Goal: Understand process/instructions: Learn about a topic

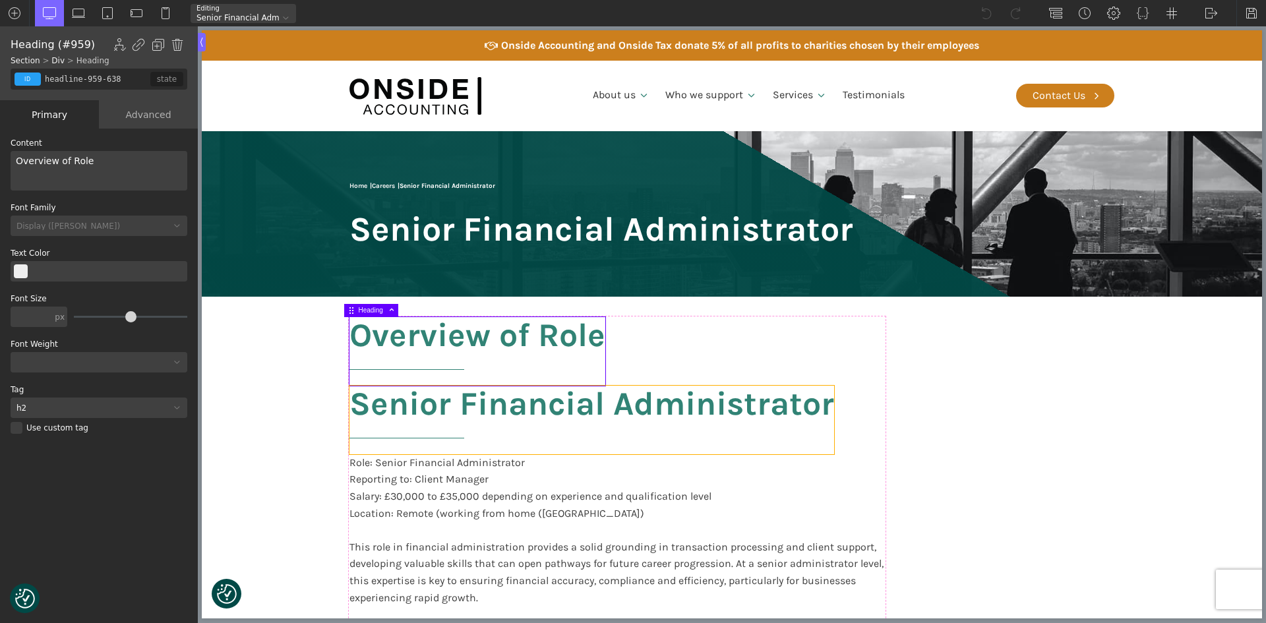
click at [573, 409] on h2 "Senior Financial Administrator" at bounding box center [591, 420] width 485 height 69
click at [173, 48] on img at bounding box center [177, 44] width 13 height 13
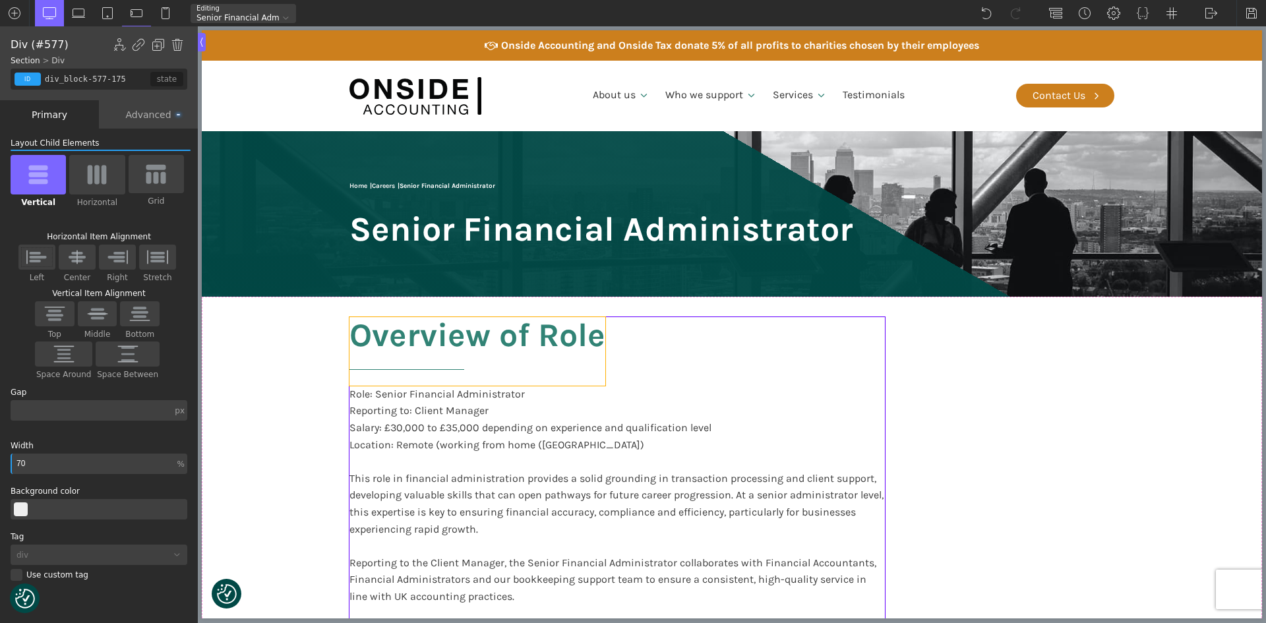
click at [528, 342] on h2 "Overview of Role" at bounding box center [477, 351] width 256 height 69
type input "headline-959-638"
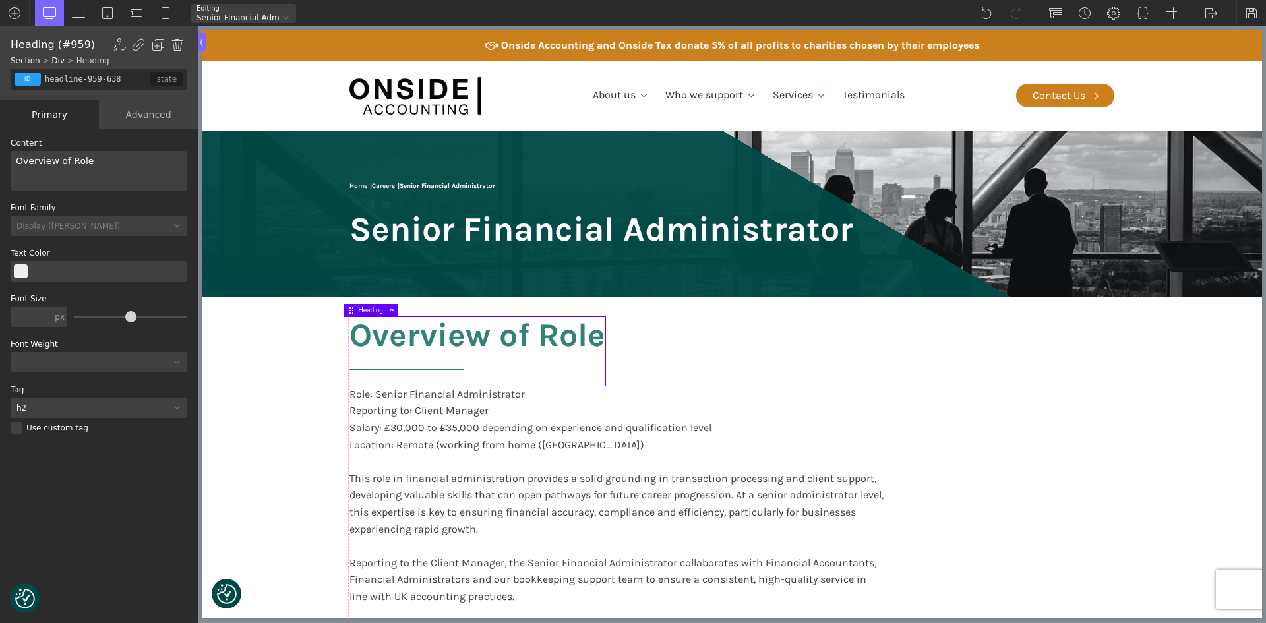
click at [65, 159] on div "Overview of Role" at bounding box center [99, 171] width 177 height 40
click at [245, 395] on section "Overview of the Role Role: Senior Financial Administrator Reporting to: Client …" at bounding box center [732, 594] width 1060 height 595
type input "section-908-183"
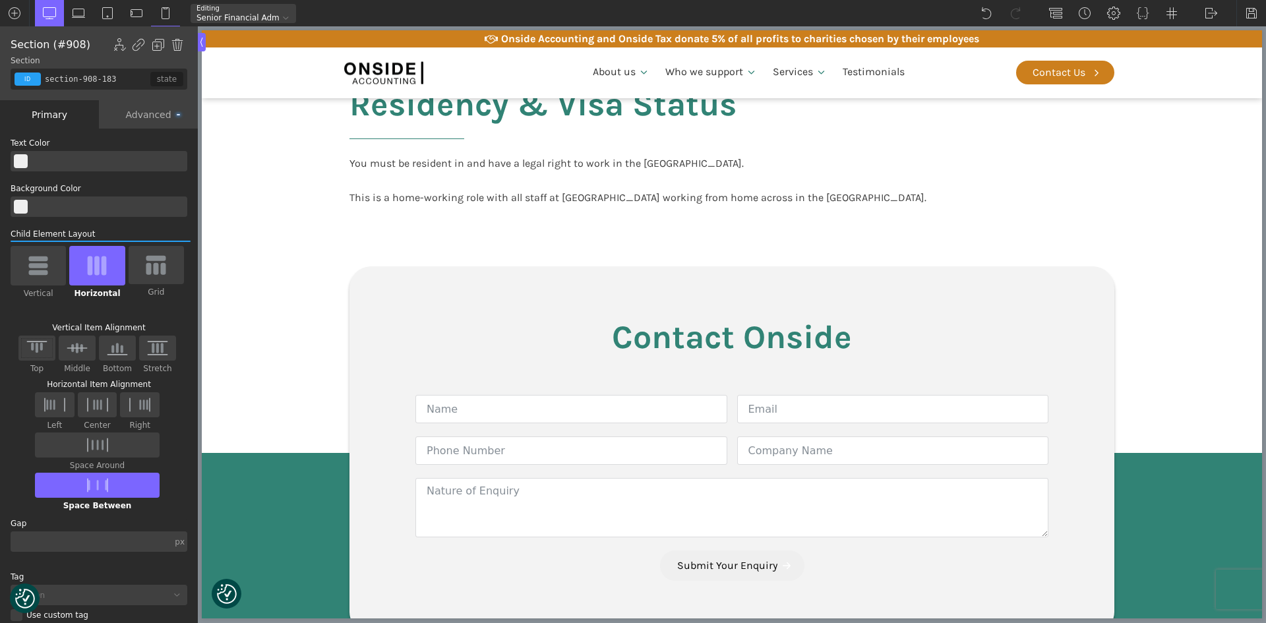
scroll to position [2704, 0]
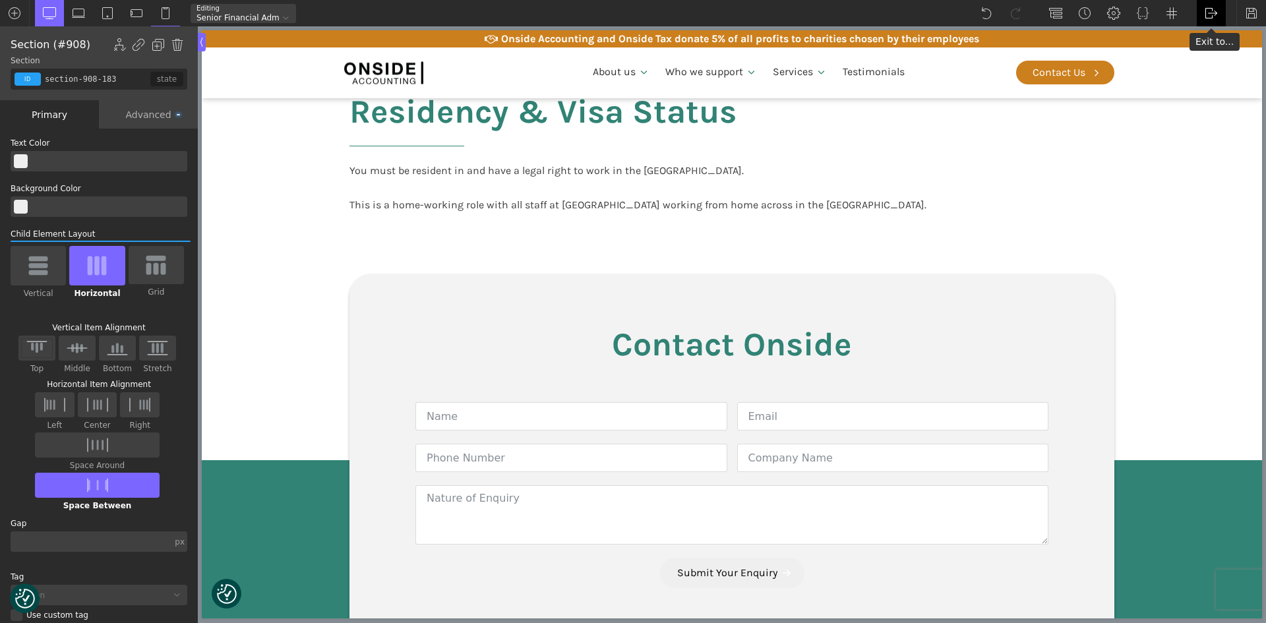
click at [1209, 16] on img at bounding box center [1211, 13] width 13 height 13
click at [1210, 53] on link "Frontend" at bounding box center [1225, 55] width 56 height 21
click at [1248, 11] on img at bounding box center [1251, 13] width 13 height 13
click at [1214, 13] on img at bounding box center [1211, 13] width 13 height 13
click at [1215, 51] on link "Frontend" at bounding box center [1225, 55] width 56 height 21
